Goal: Ask a question: Seek information or help from site administrators or community

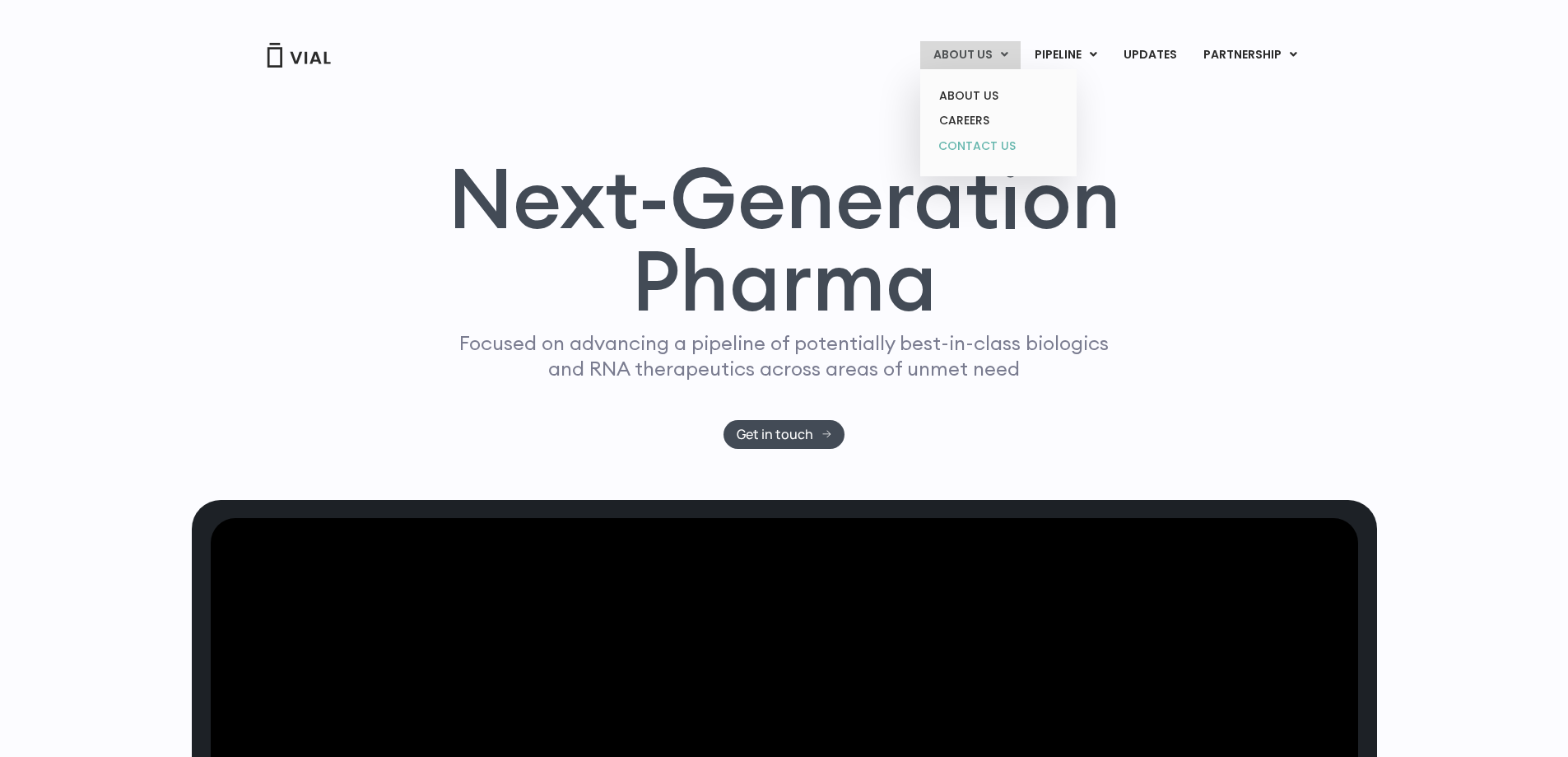
click at [992, 147] on link "CONTACT US" at bounding box center [997, 146] width 144 height 26
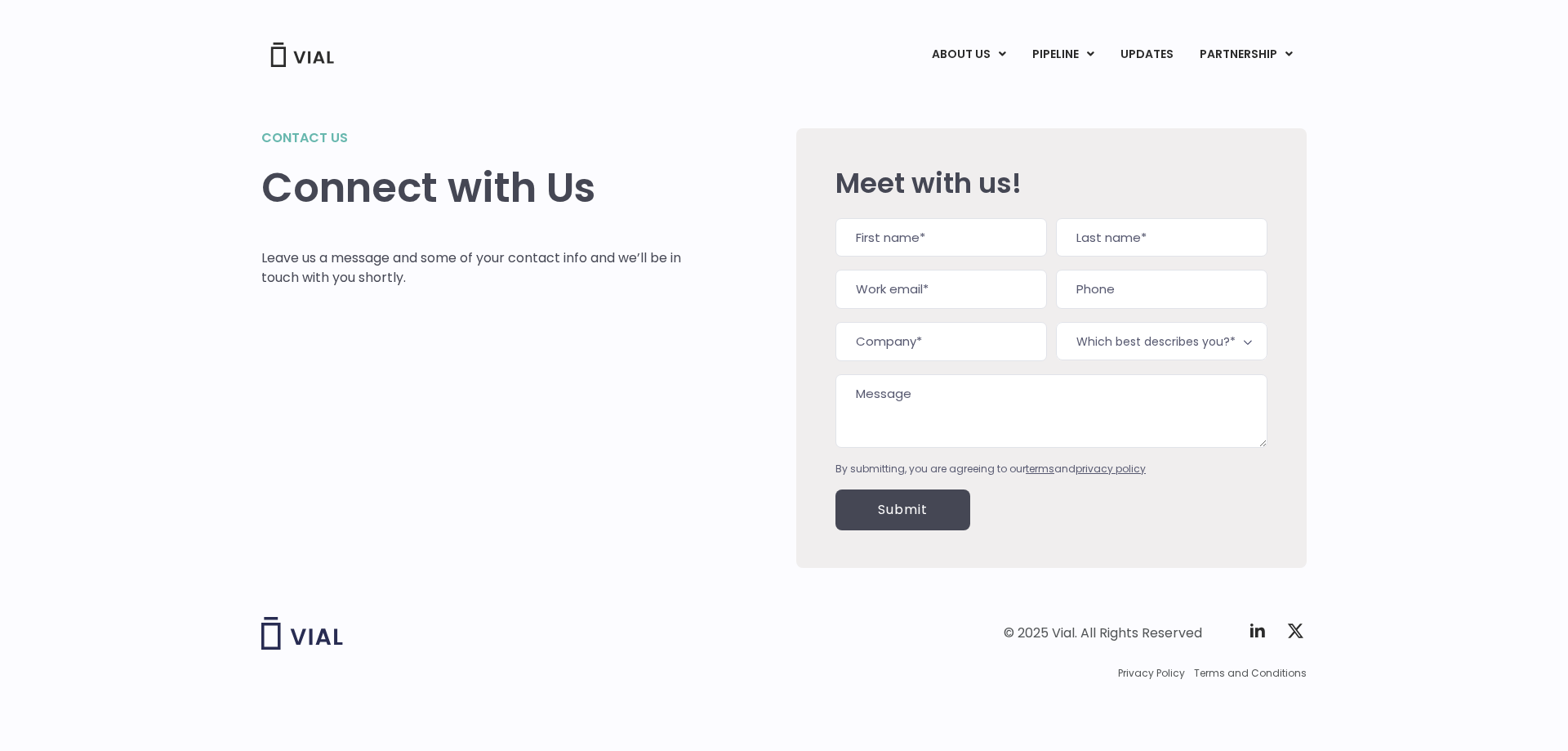
click at [918, 247] on input "First" at bounding box center [941, 237] width 211 height 39
type input "Victor"
type input "Garcia"
click at [973, 116] on link "CAREERS" at bounding box center [995, 119] width 142 height 25
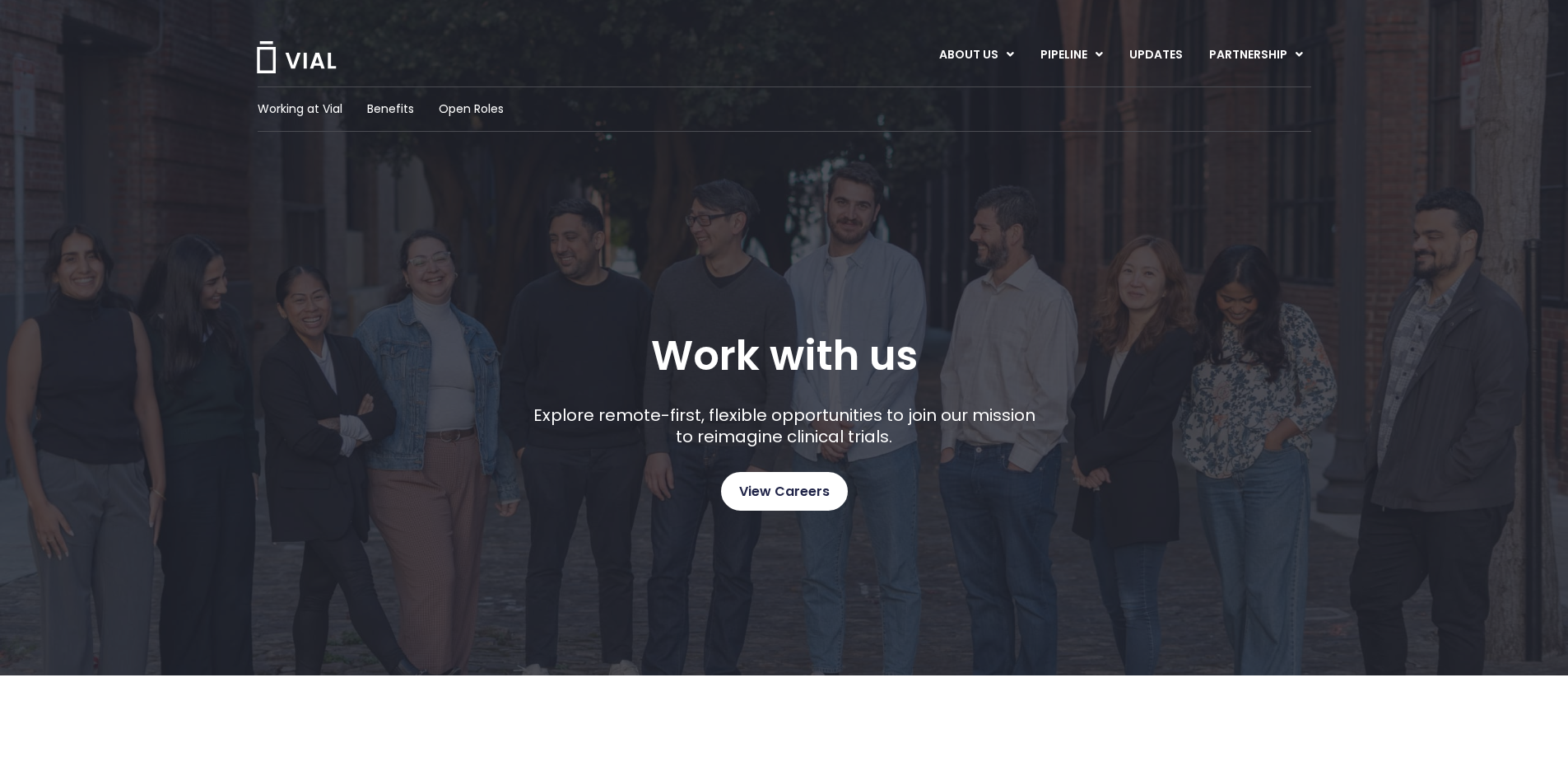
click at [779, 483] on span "View Careers" at bounding box center [784, 491] width 90 height 22
click at [333, 60] on img at bounding box center [296, 58] width 82 height 33
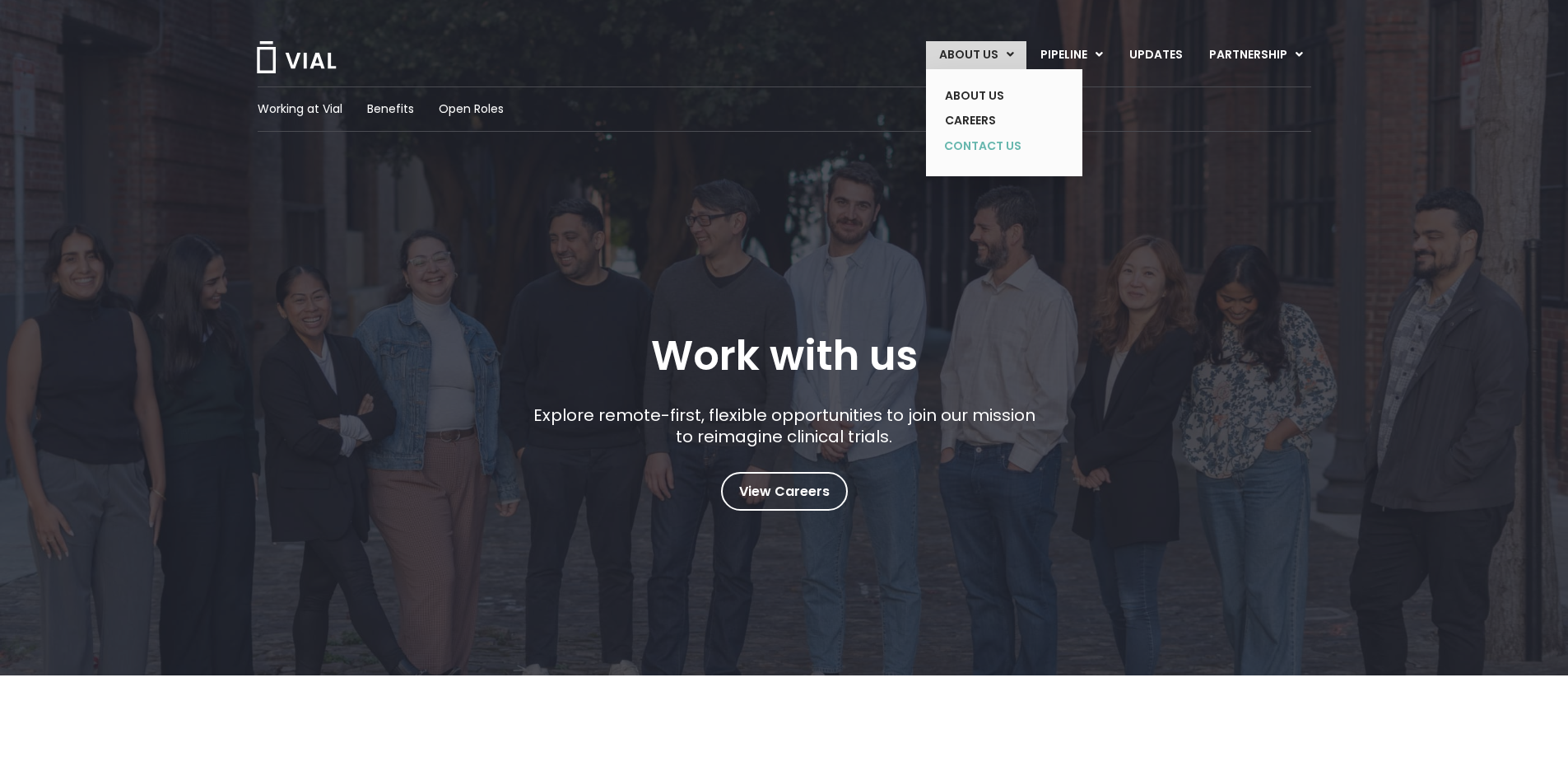
click at [959, 147] on link "CONTACT US" at bounding box center [992, 146] width 120 height 26
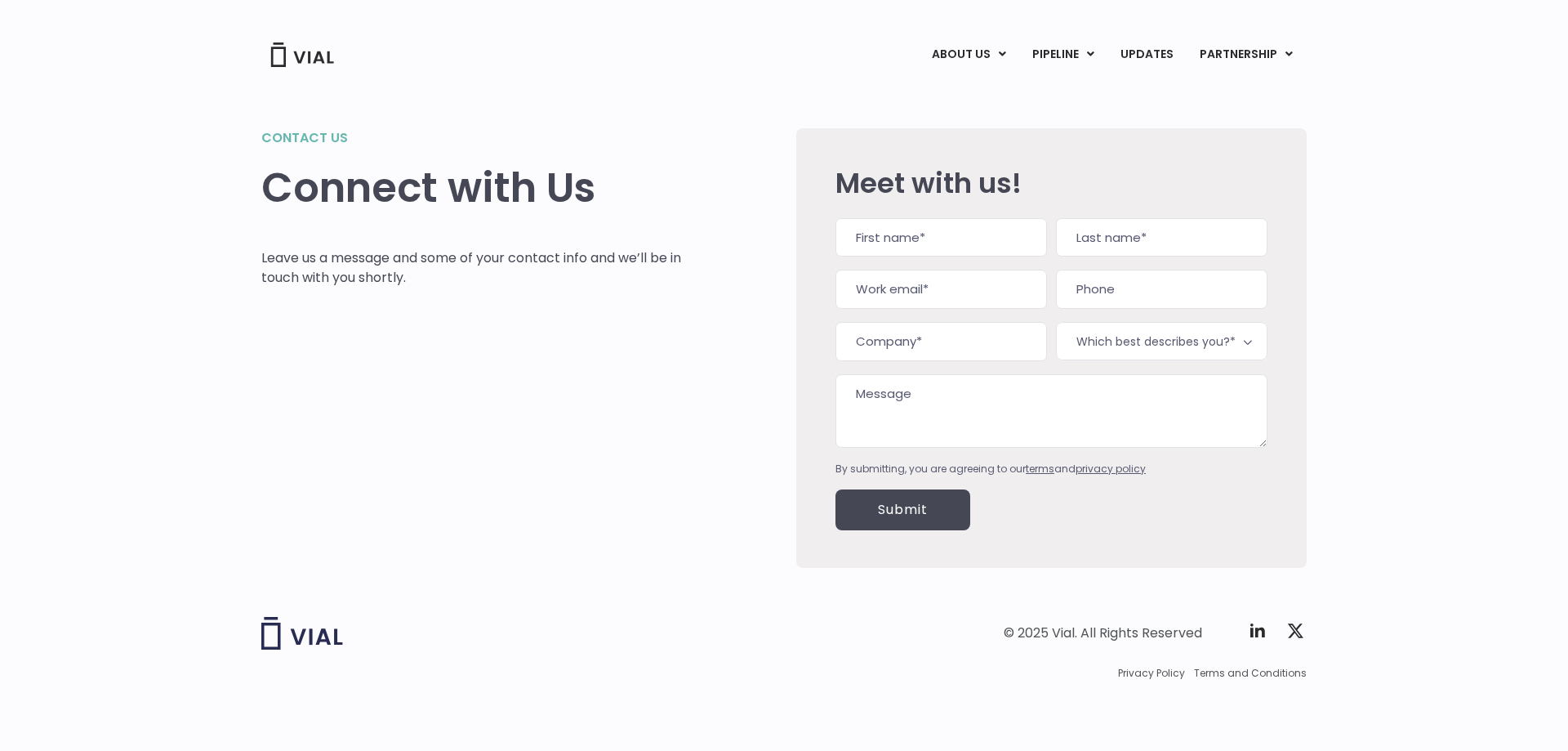
click at [947, 225] on input "First" at bounding box center [941, 237] width 211 height 39
type input "Victor"
type input "Garcia"
type input "vgarcia0243@gmail.com"
type input "(714) 566-4423"
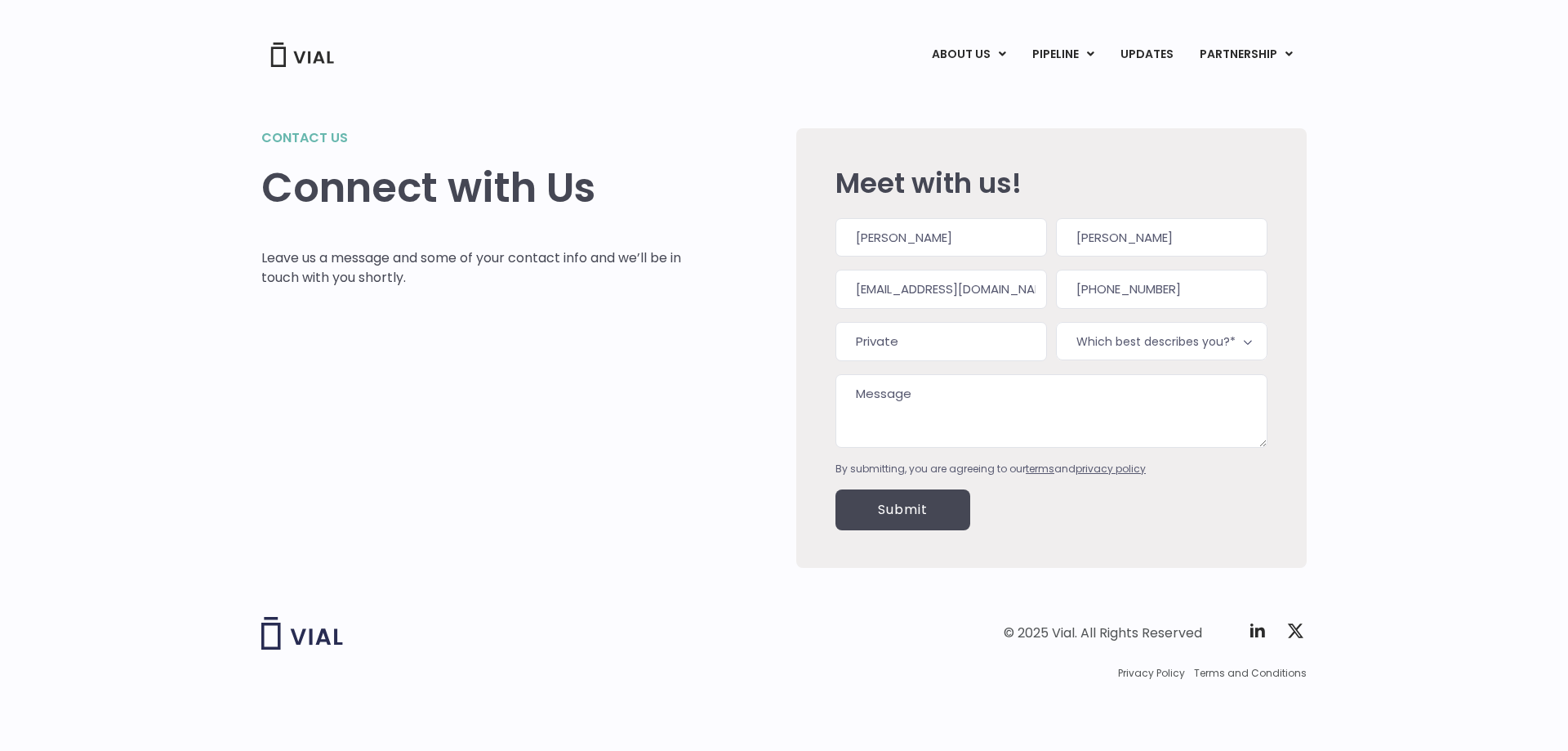
type input "Private"
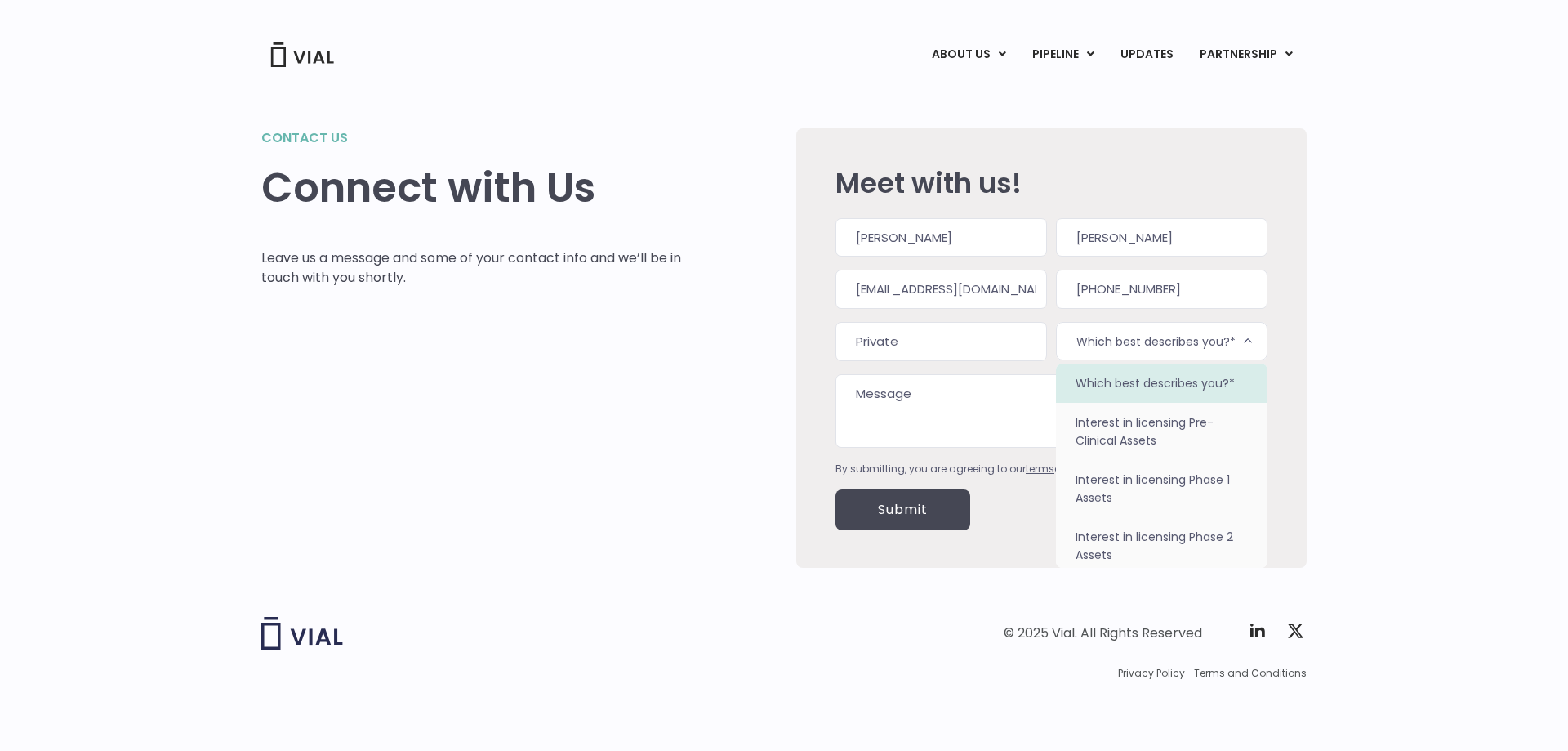
click at [1216, 349] on span "Which best describes you?*" at bounding box center [1161, 341] width 211 height 39
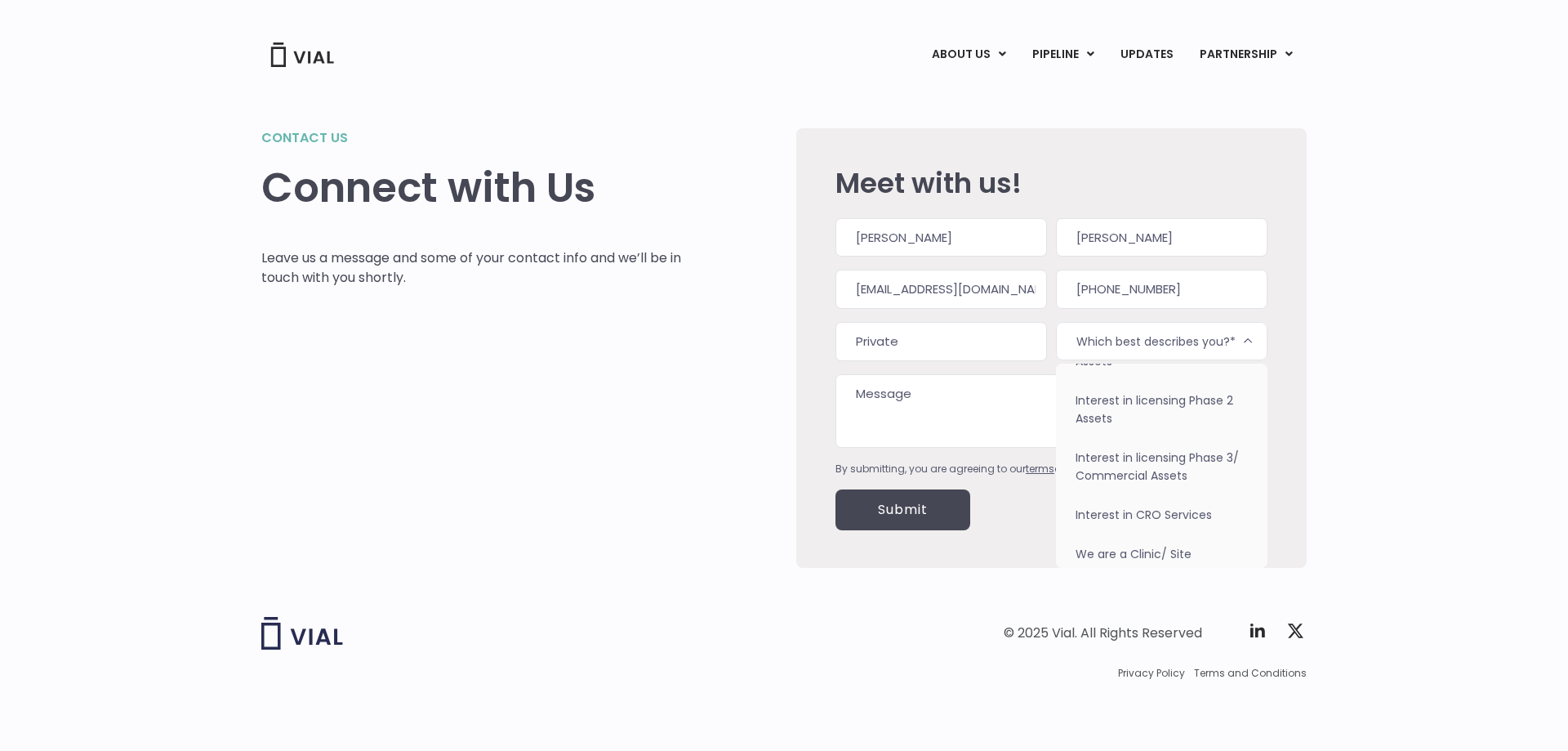
scroll to position [142, 0]
click at [1322, 327] on div "Contact us Connect with Us Leave us a message and some of your contact info and…" at bounding box center [784, 328] width 1568 height 519
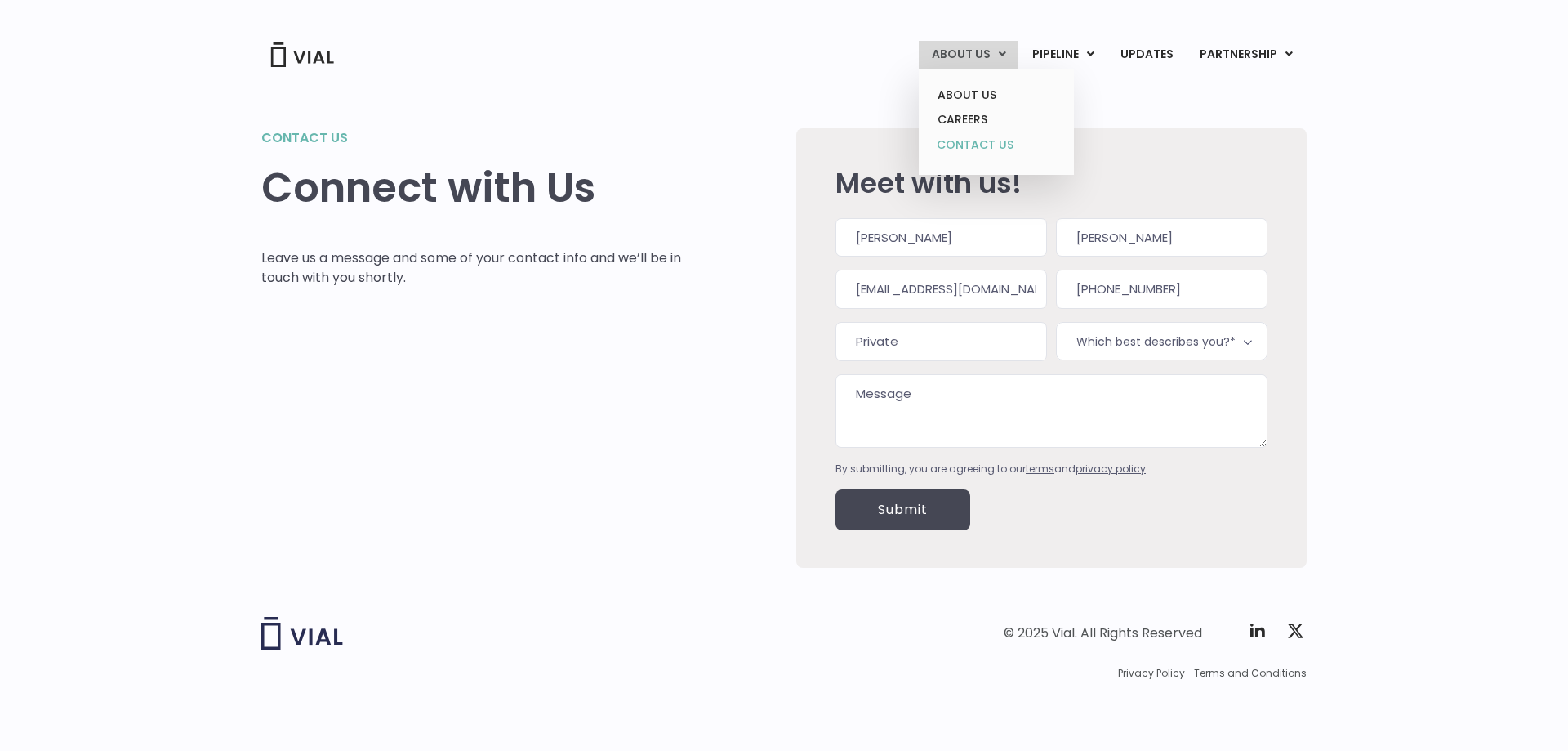
click at [973, 137] on link "CONTACT US" at bounding box center [995, 145] width 142 height 26
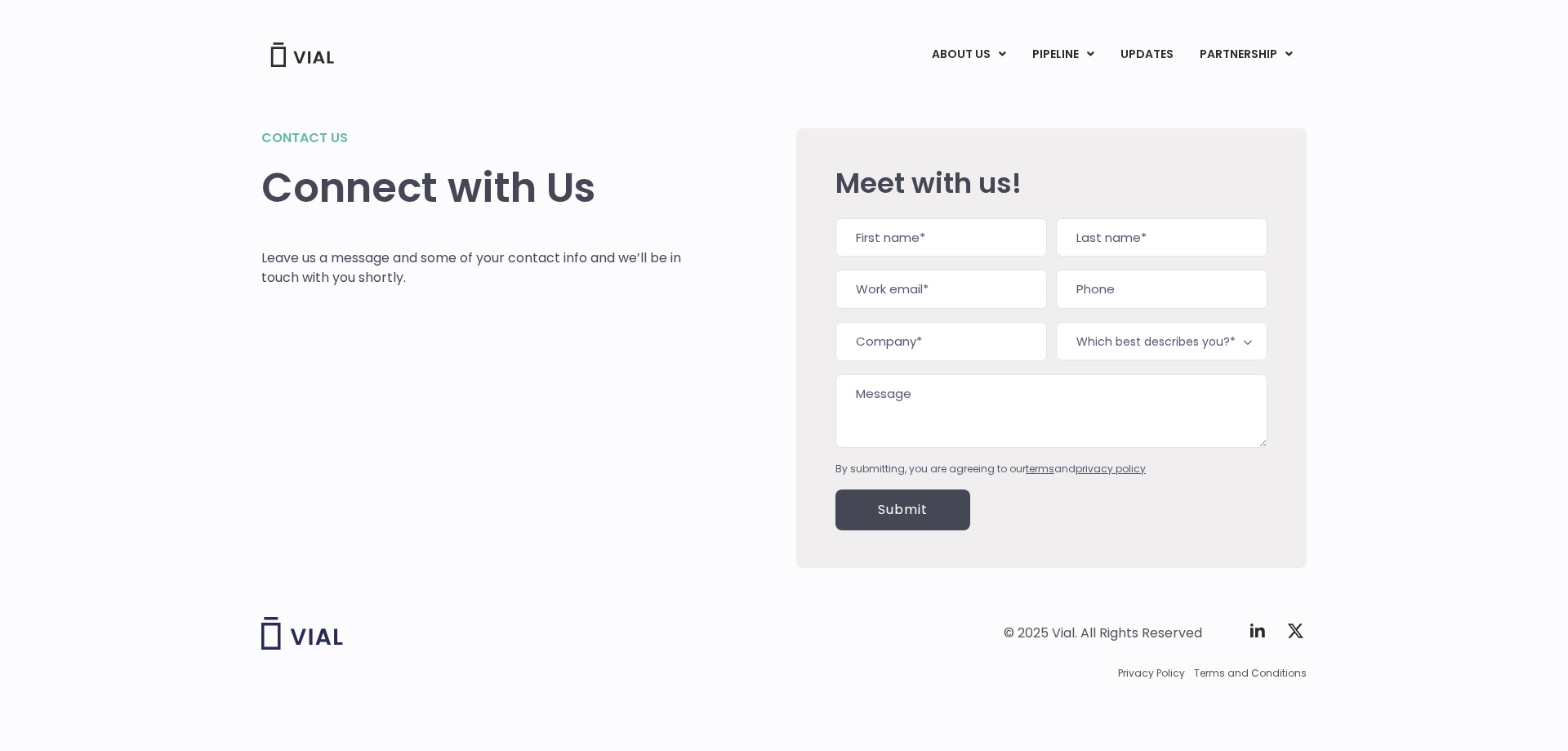
click at [273, 644] on img at bounding box center [302, 633] width 82 height 32
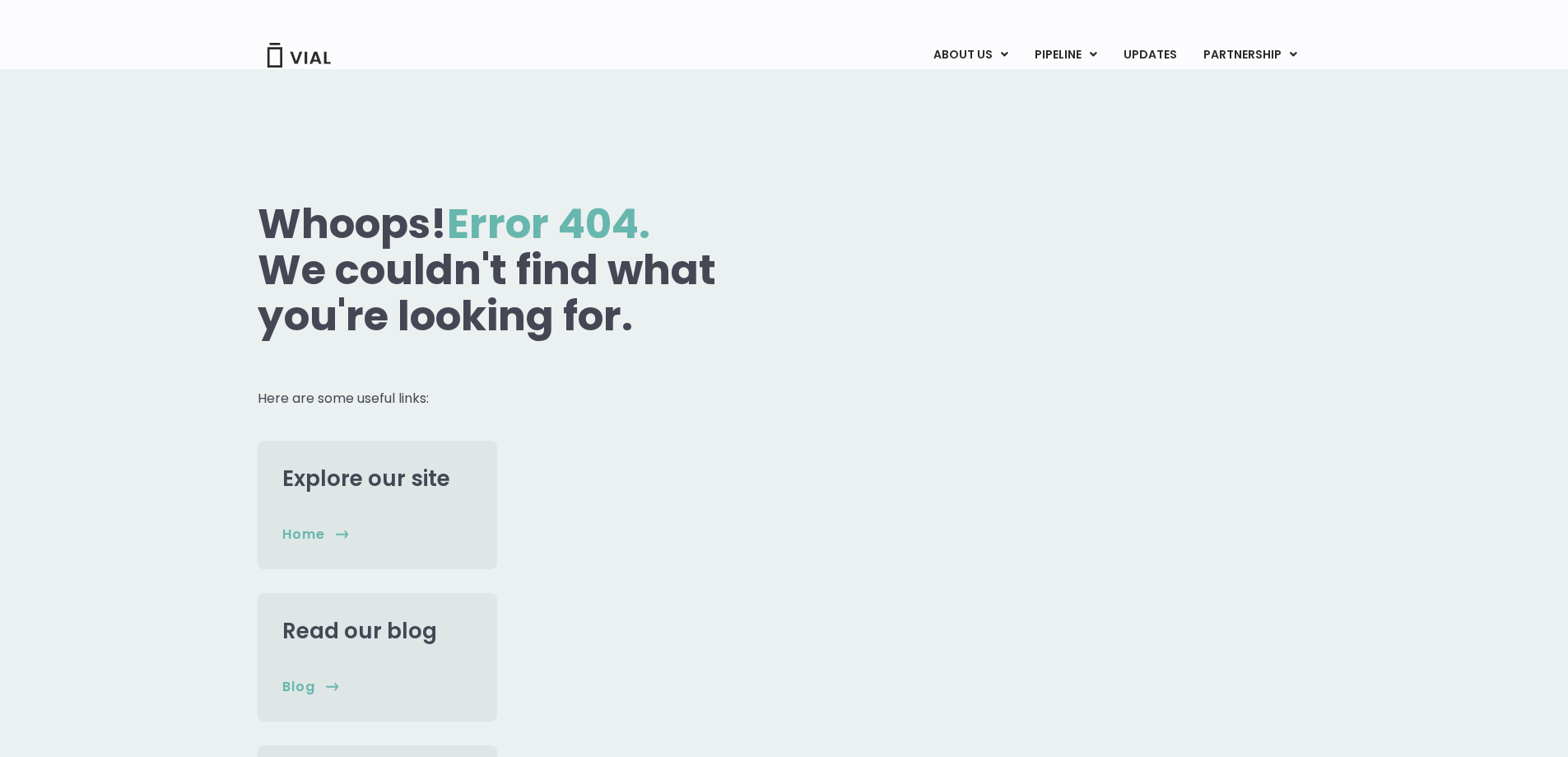
click at [303, 52] on img at bounding box center [298, 54] width 66 height 24
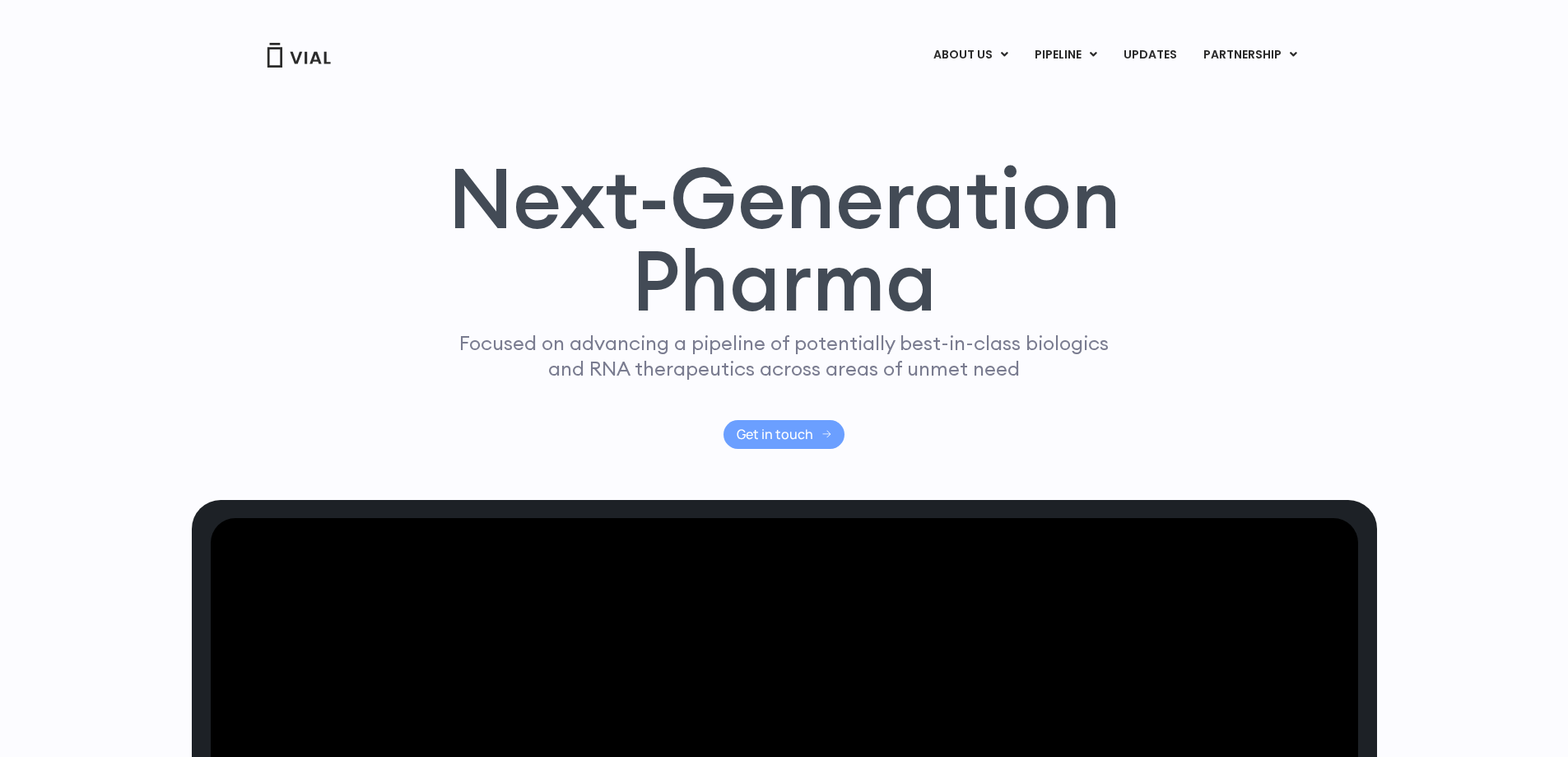
click at [825, 439] on icon at bounding box center [826, 434] width 9 height 10
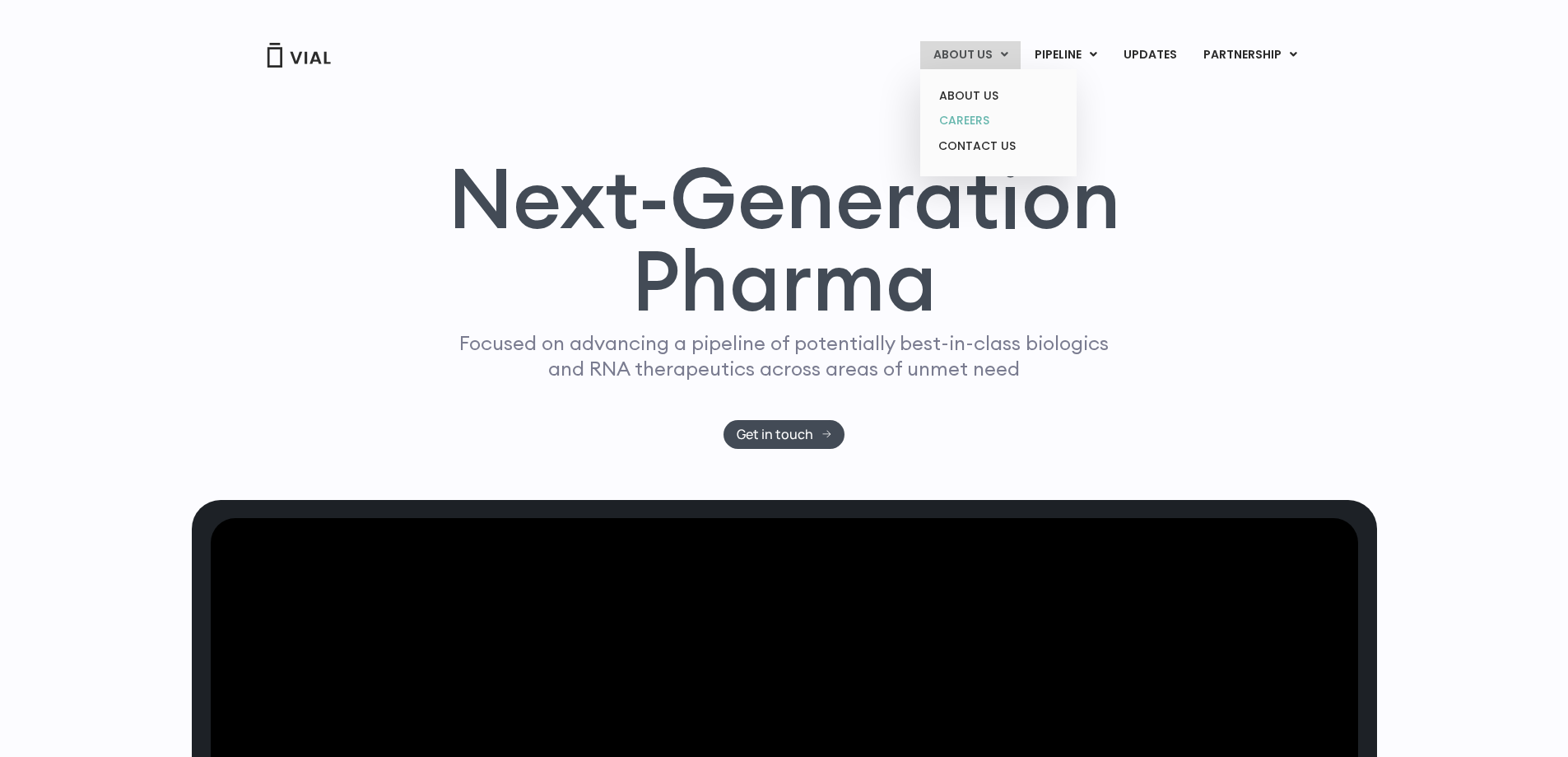
click at [990, 116] on link "CAREERS" at bounding box center [997, 120] width 144 height 25
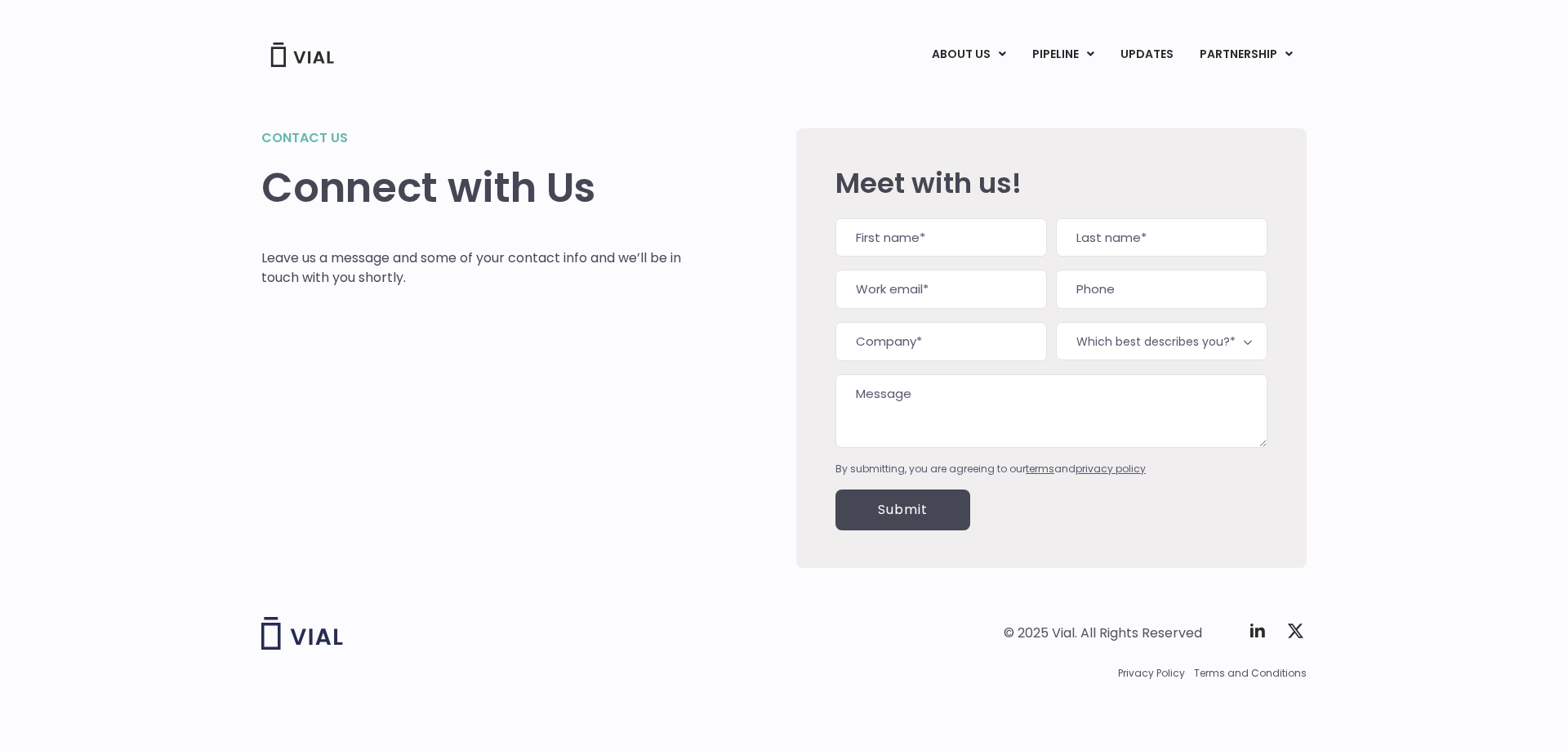
click at [958, 243] on input "First" at bounding box center [941, 237] width 211 height 39
type input "[PERSON_NAME]"
type input "[EMAIL_ADDRESS][DOMAIN_NAME]"
type input "[PHONE_NUMBER]"
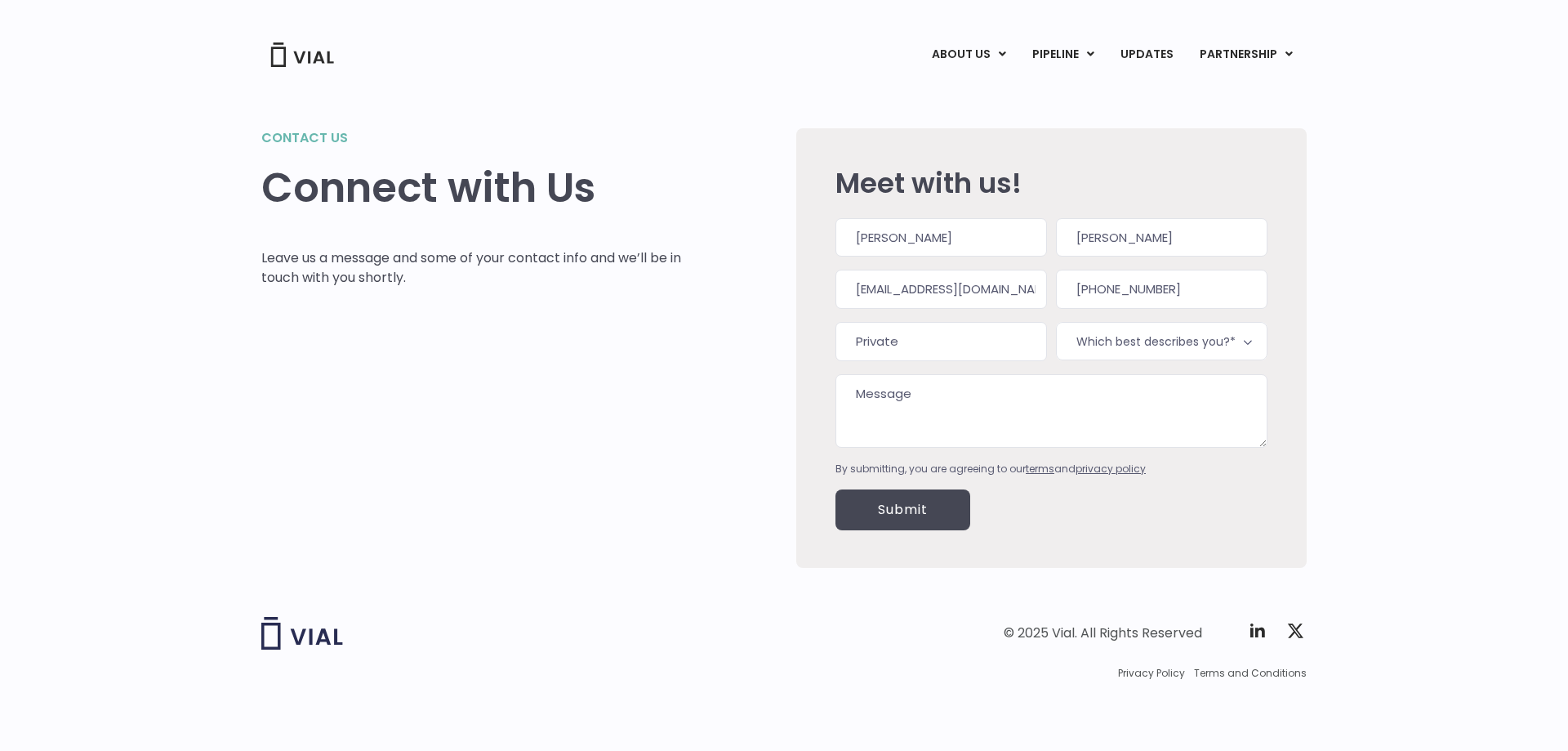
type input "Private"
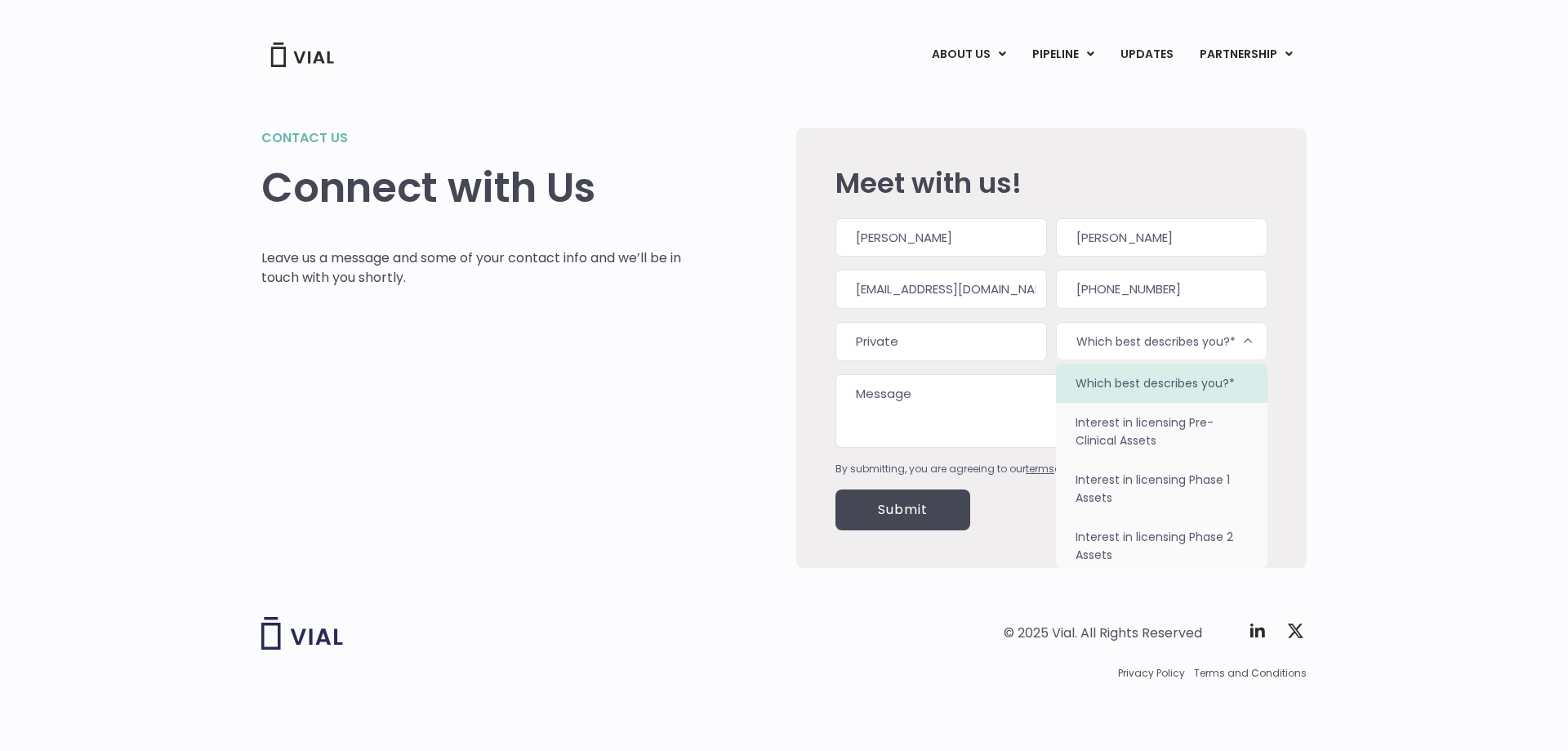
click at [1103, 324] on span "Which best describes you?*" at bounding box center [1161, 341] width 211 height 39
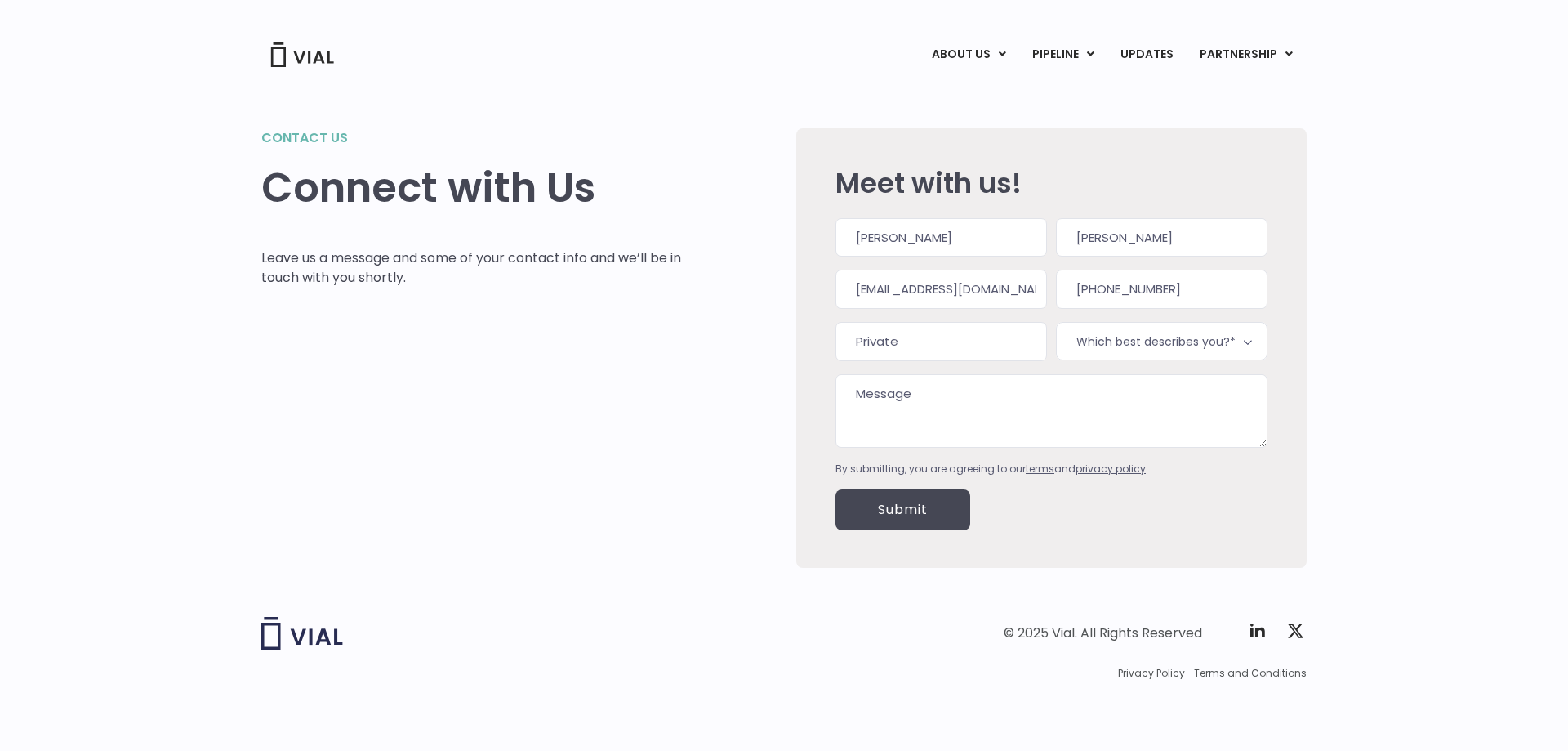
click at [1083, 399] on textarea "Message" at bounding box center [1051, 410] width 432 height 73
type textarea "I"
type textarea "Hello, I recently submitted an application for"
click at [1165, 54] on link "UPDATES" at bounding box center [1146, 55] width 78 height 28
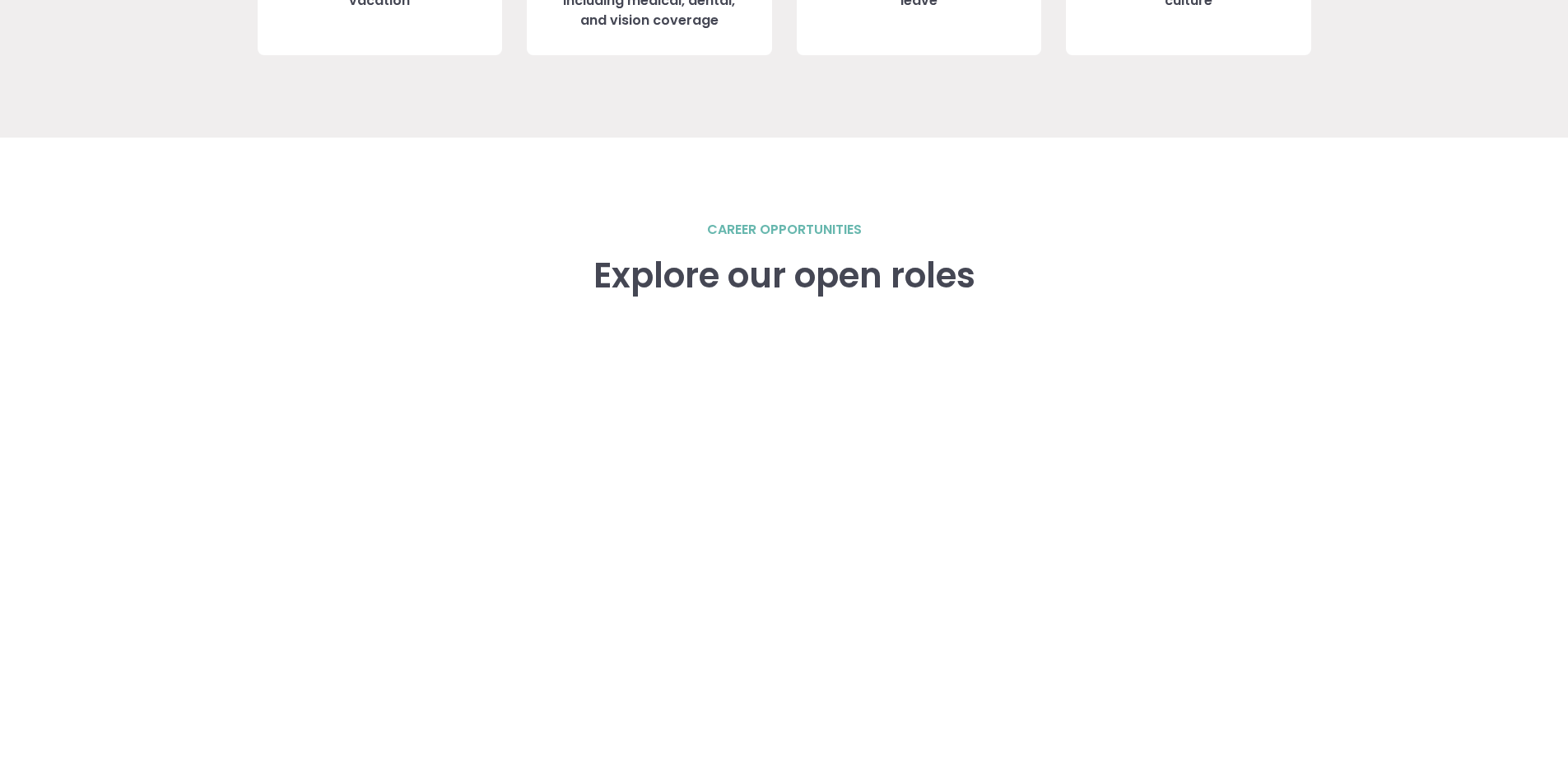
scroll to position [2470, 0]
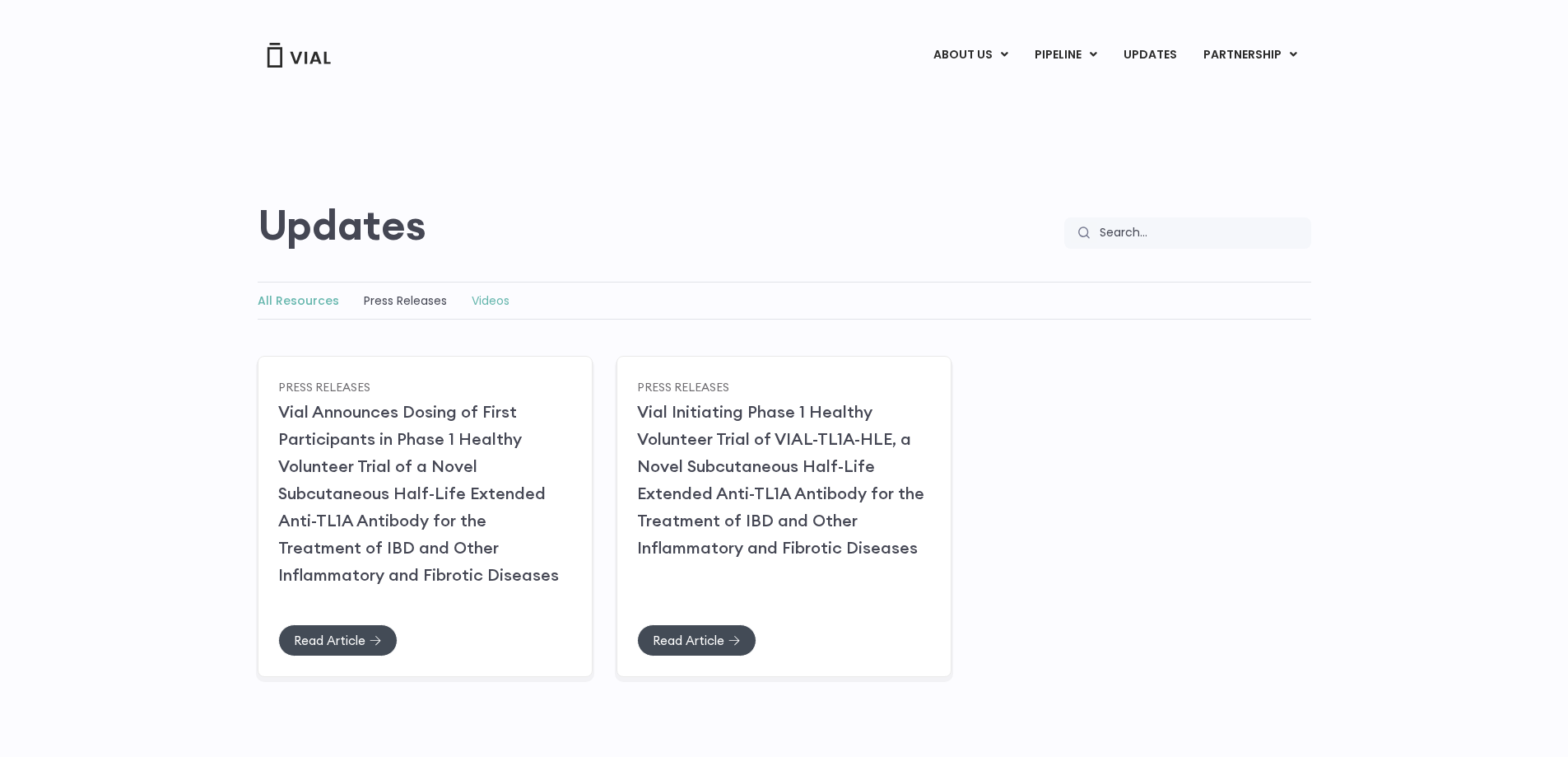
click at [497, 294] on link "Videos" at bounding box center [490, 301] width 38 height 16
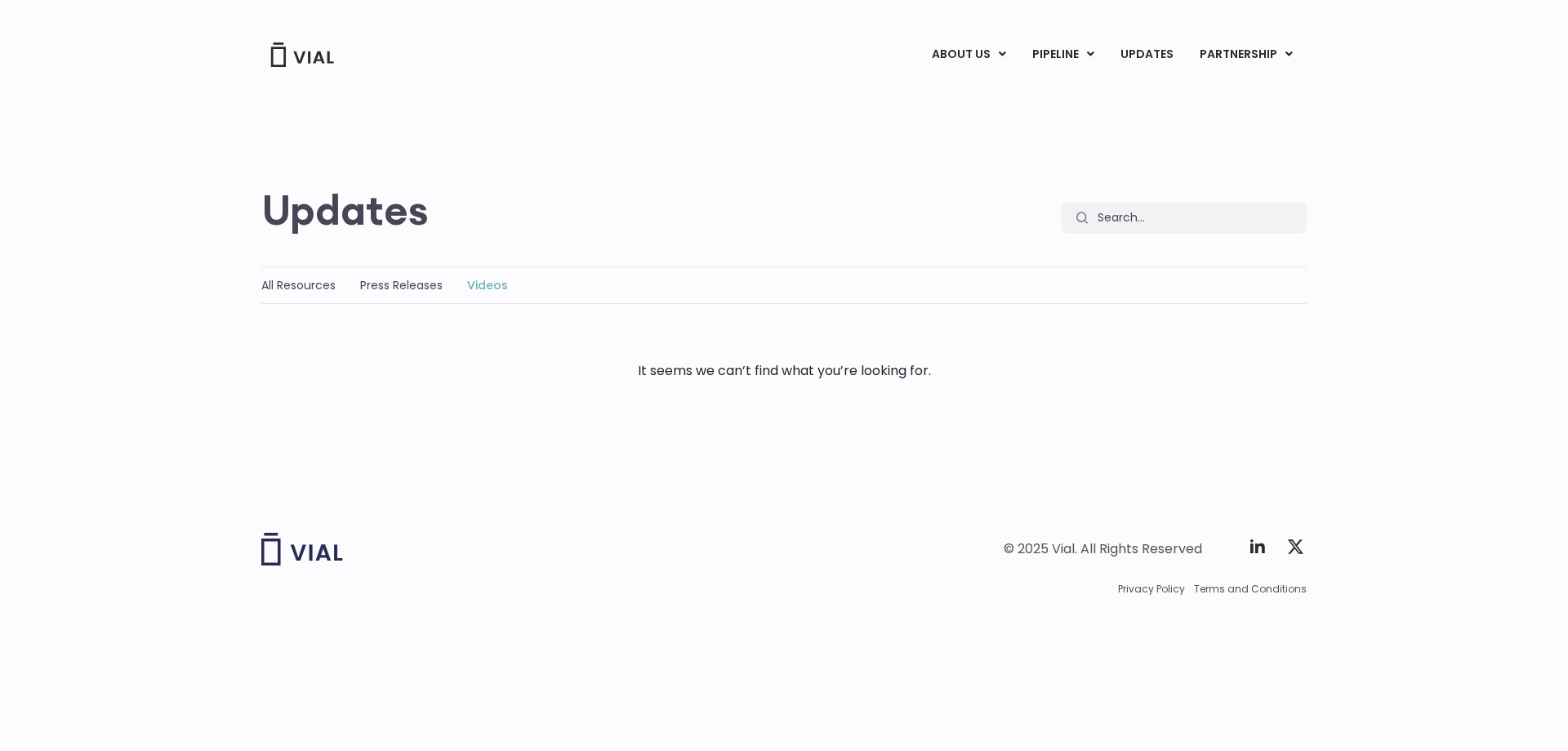
click at [313, 59] on img at bounding box center [302, 54] width 65 height 24
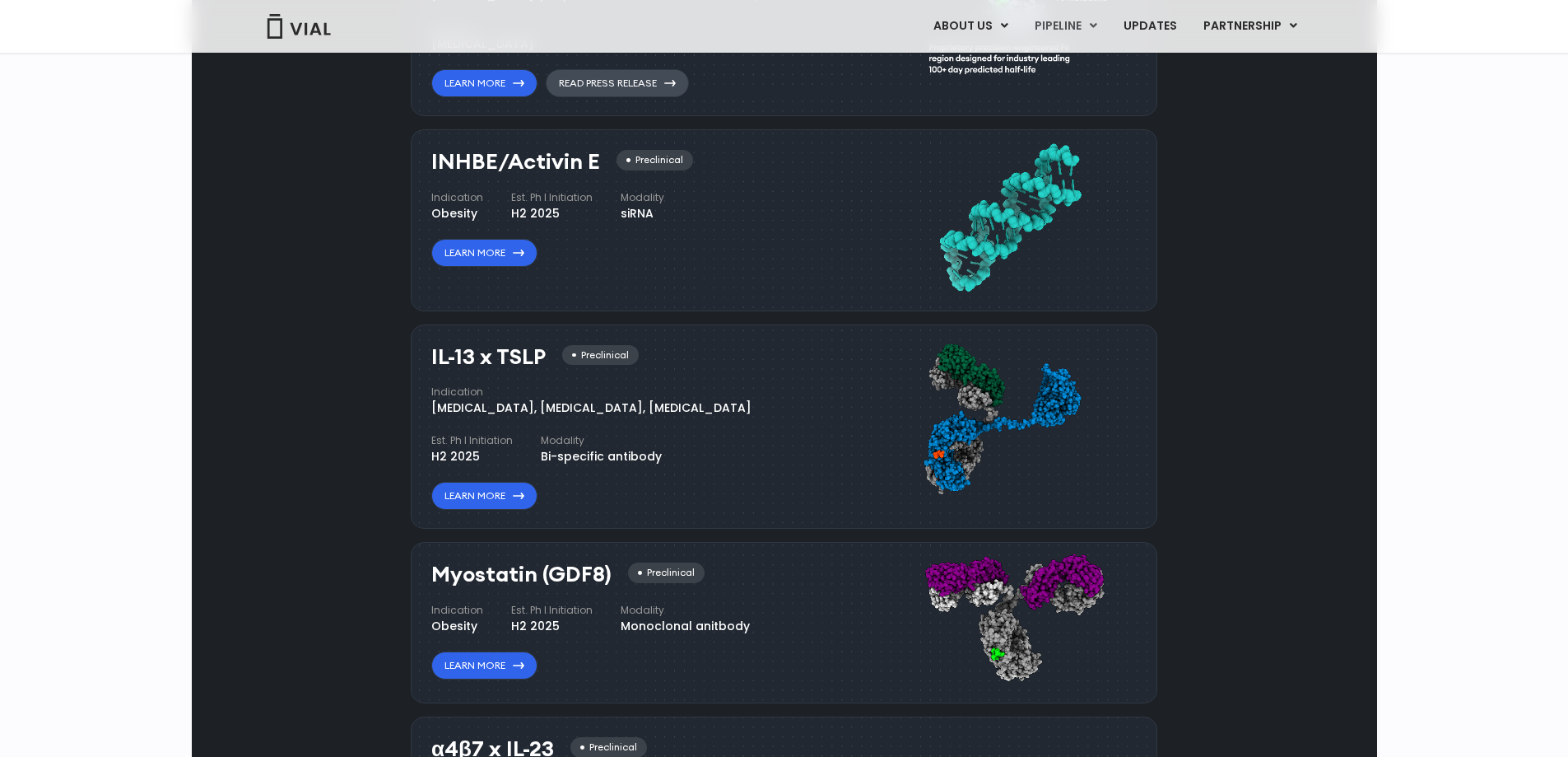
scroll to position [1235, 0]
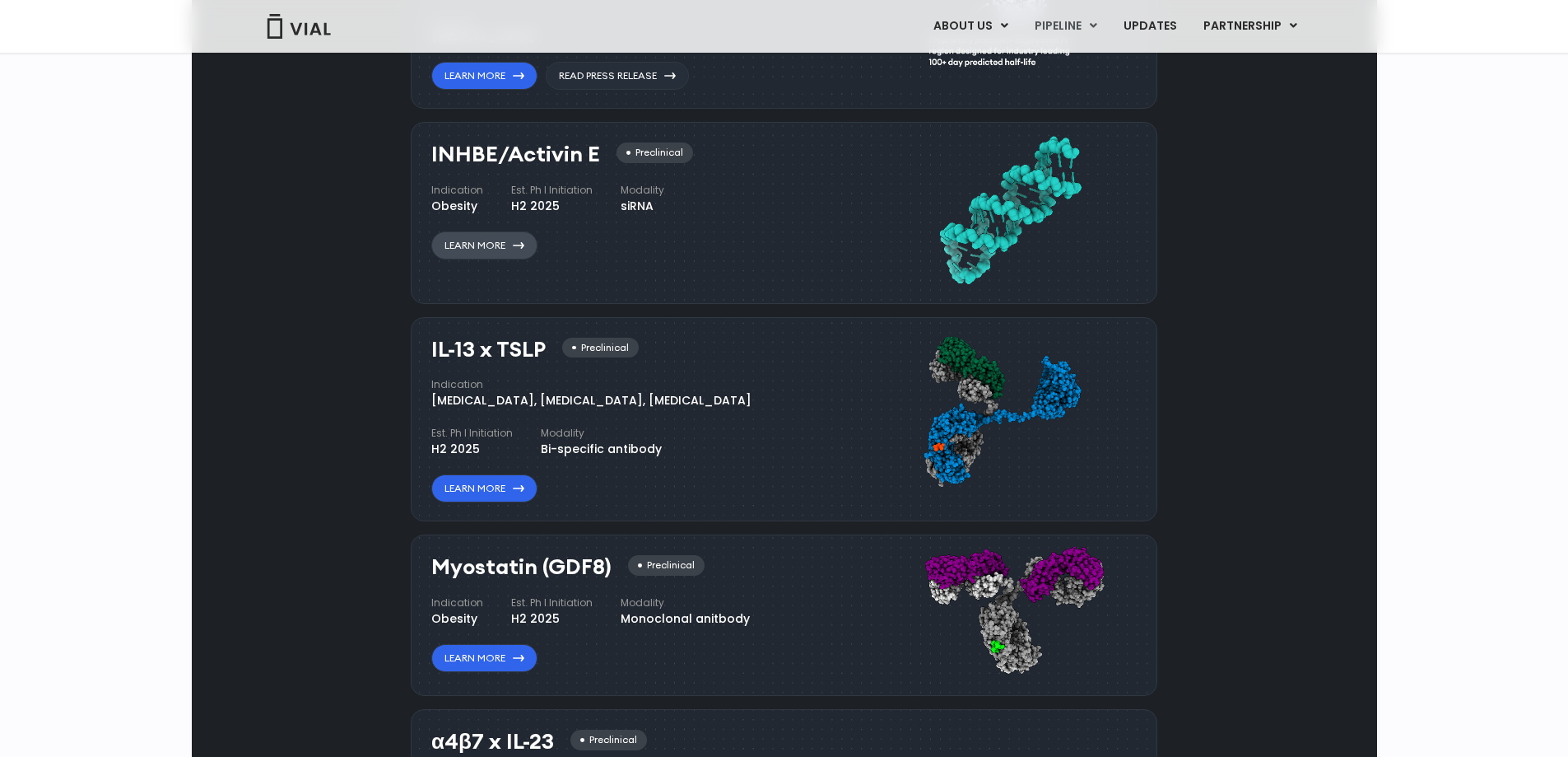
click at [504, 259] on link "Learn More" at bounding box center [485, 245] width 107 height 28
